Goal: Task Accomplishment & Management: Manage account settings

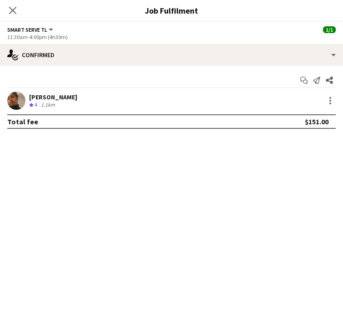
scroll to position [0, 237]
click at [15, 13] on icon at bounding box center [12, 10] width 9 height 9
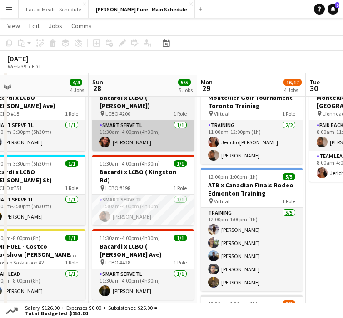
scroll to position [36, 0]
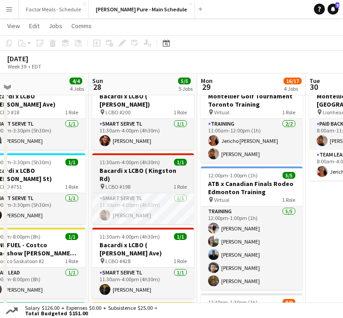
click at [119, 184] on span "LCBO #198" at bounding box center [117, 187] width 25 height 7
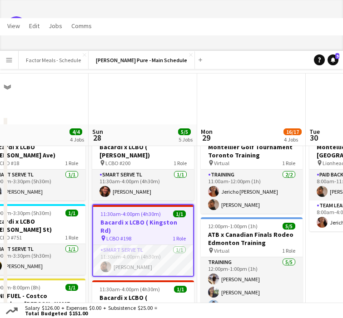
click at [116, 219] on h3 "Bacardi x LCBO ( Kingston Rd)" at bounding box center [143, 227] width 100 height 16
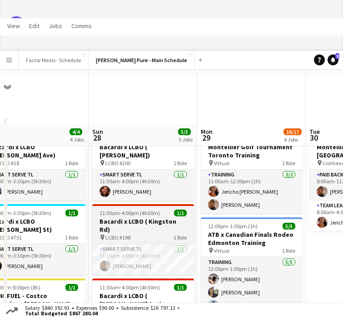
click at [116, 218] on h3 "Bacardi x LCBO ( Kingston Rd)" at bounding box center [143, 226] width 102 height 16
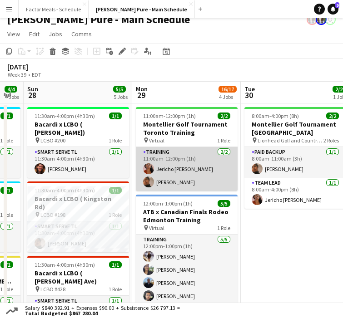
scroll to position [0, 297]
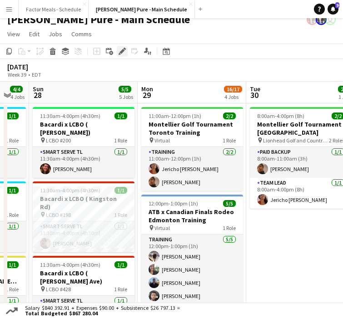
click at [120, 55] on div "Edit" at bounding box center [122, 51] width 11 height 11
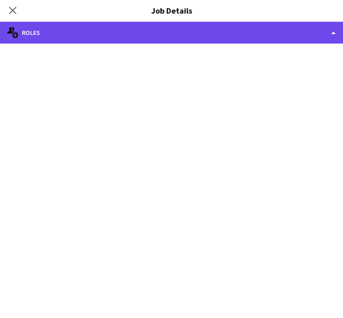
click at [121, 38] on div "multiple-users-add Roles" at bounding box center [171, 33] width 343 height 22
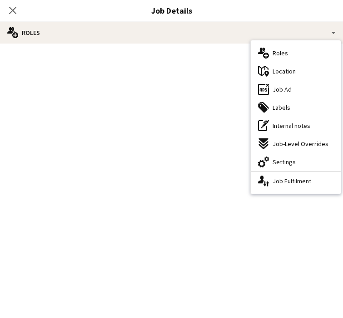
click at [279, 71] on span "Location" at bounding box center [284, 71] width 23 height 8
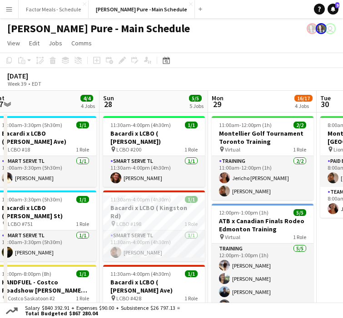
scroll to position [0, 273]
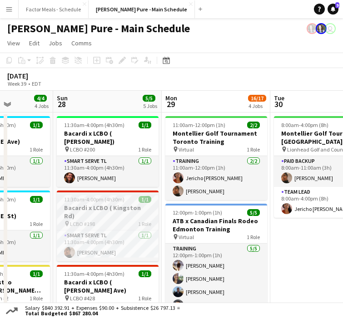
click at [114, 220] on div "pin LCBO #198 1 Role" at bounding box center [108, 223] width 102 height 7
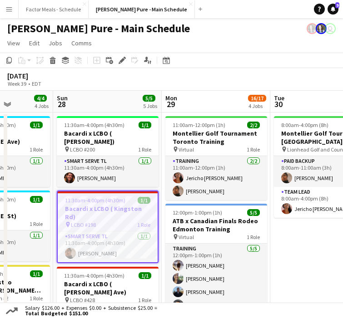
click at [116, 61] on div "Add job Add linked Job Edit Edit linked Job Applicants" at bounding box center [119, 60] width 70 height 11
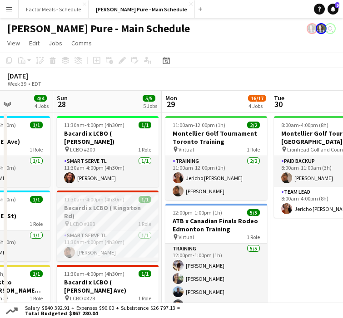
click at [99, 204] on h3 "Bacardi x LCBO ( Kingston Rd)" at bounding box center [108, 212] width 102 height 16
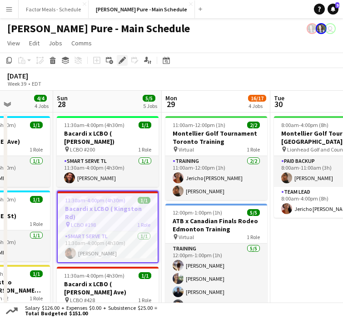
click at [119, 61] on icon "Edit" at bounding box center [122, 60] width 7 height 7
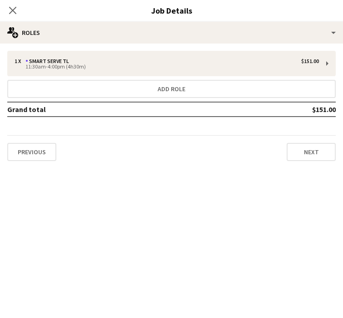
click at [118, 44] on div "1 x Smart Serve TL $151.00 11:30am-4:00pm (4h30m) Add role Grand total $151.00 …" at bounding box center [171, 106] width 343 height 125
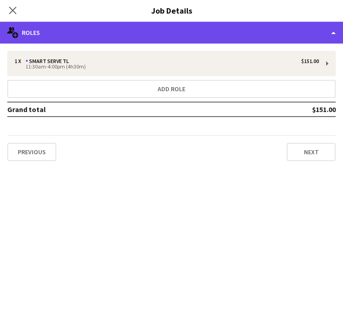
click at [117, 37] on div "multiple-users-add Roles" at bounding box center [171, 33] width 343 height 22
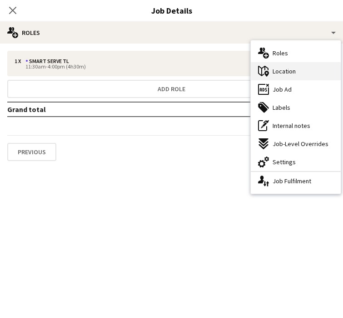
click at [305, 74] on div "maps-pin-1 Location" at bounding box center [296, 71] width 90 height 18
